Goal: Information Seeking & Learning: Learn about a topic

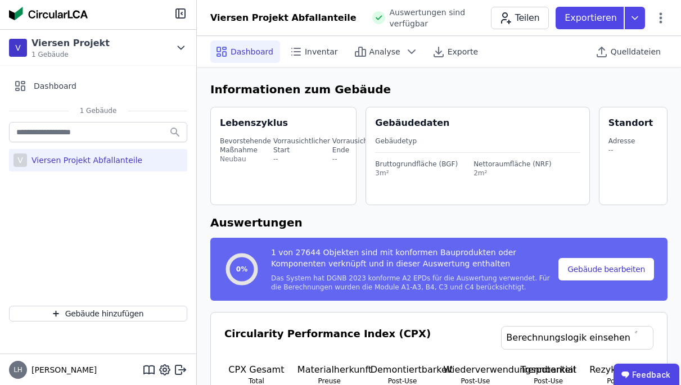
select select "*"
click at [86, 161] on div "Viersen Projekt Abfallanteile" at bounding box center [84, 160] width 115 height 11
select select "*"
click at [514, 138] on div "Gebäudetyp" at bounding box center [477, 141] width 205 height 9
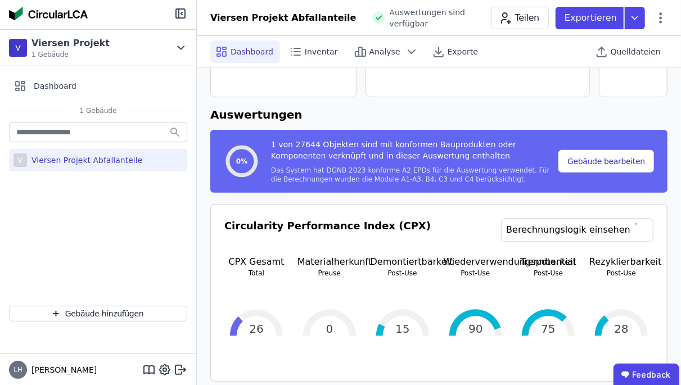
scroll to position [107, 0]
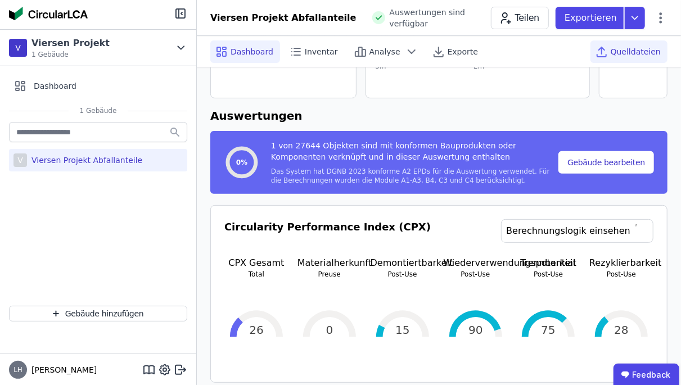
click at [640, 44] on div "Quelldateien" at bounding box center [629, 52] width 77 height 23
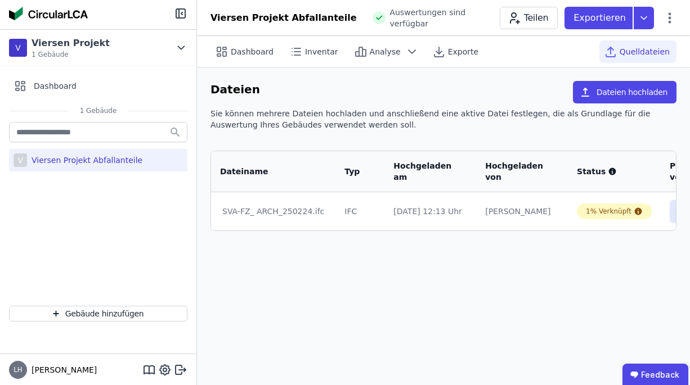
click at [255, 212] on div "SVA-FZ_ ARCH_250224.ifc" at bounding box center [273, 211] width 102 height 11
click at [533, 340] on div "Dashboard Inventar Analyse Exporte Quelldateien Dateien Dateien hochladen Sie k…" at bounding box center [443, 210] width 493 height 349
click at [370, 48] on span "Analyse" at bounding box center [385, 51] width 31 height 11
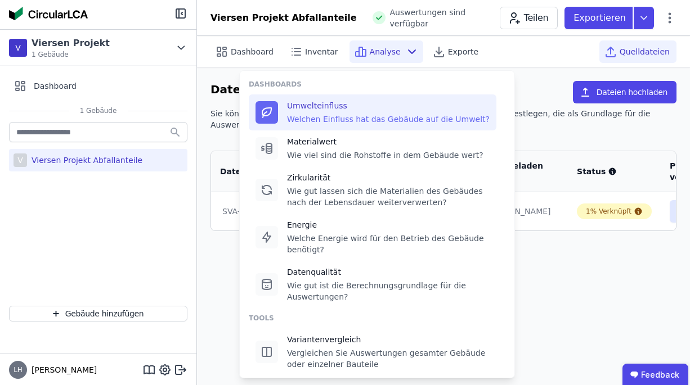
click at [322, 113] on div "Umwelteinfluss Welchen Einfluss hat das Gebäude auf die Umwelt?" at bounding box center [388, 112] width 203 height 25
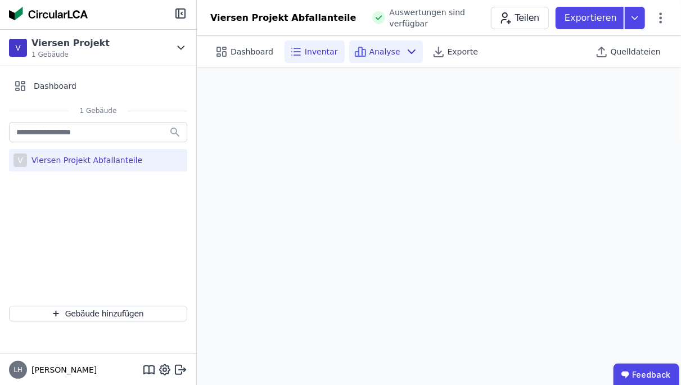
click at [315, 48] on span "Inventar" at bounding box center [321, 51] width 33 height 11
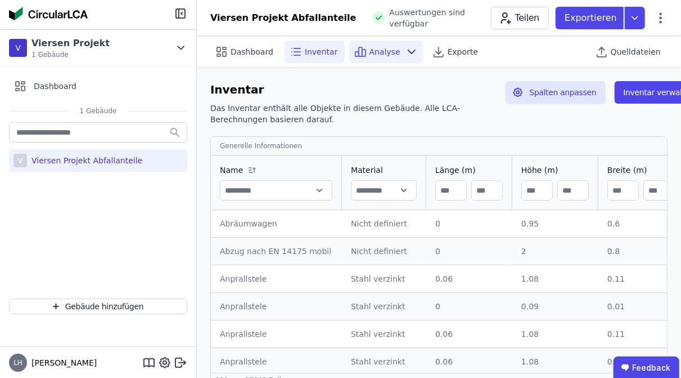
click at [371, 56] on span "Analyse" at bounding box center [385, 51] width 31 height 11
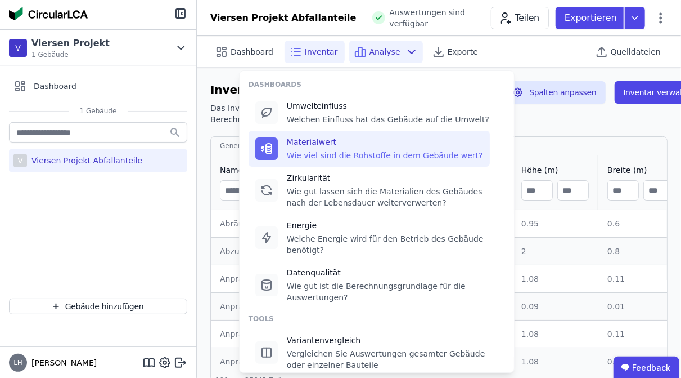
click at [313, 147] on div "Materialwert" at bounding box center [385, 141] width 196 height 11
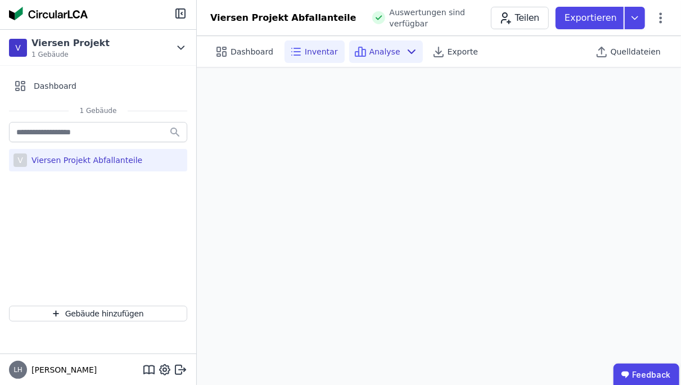
click at [315, 43] on div "Inventar" at bounding box center [315, 52] width 60 height 23
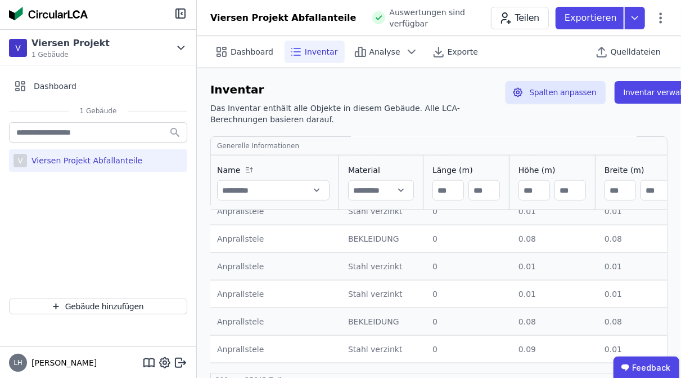
scroll to position [646, 3]
